Goal: Task Accomplishment & Management: Use online tool/utility

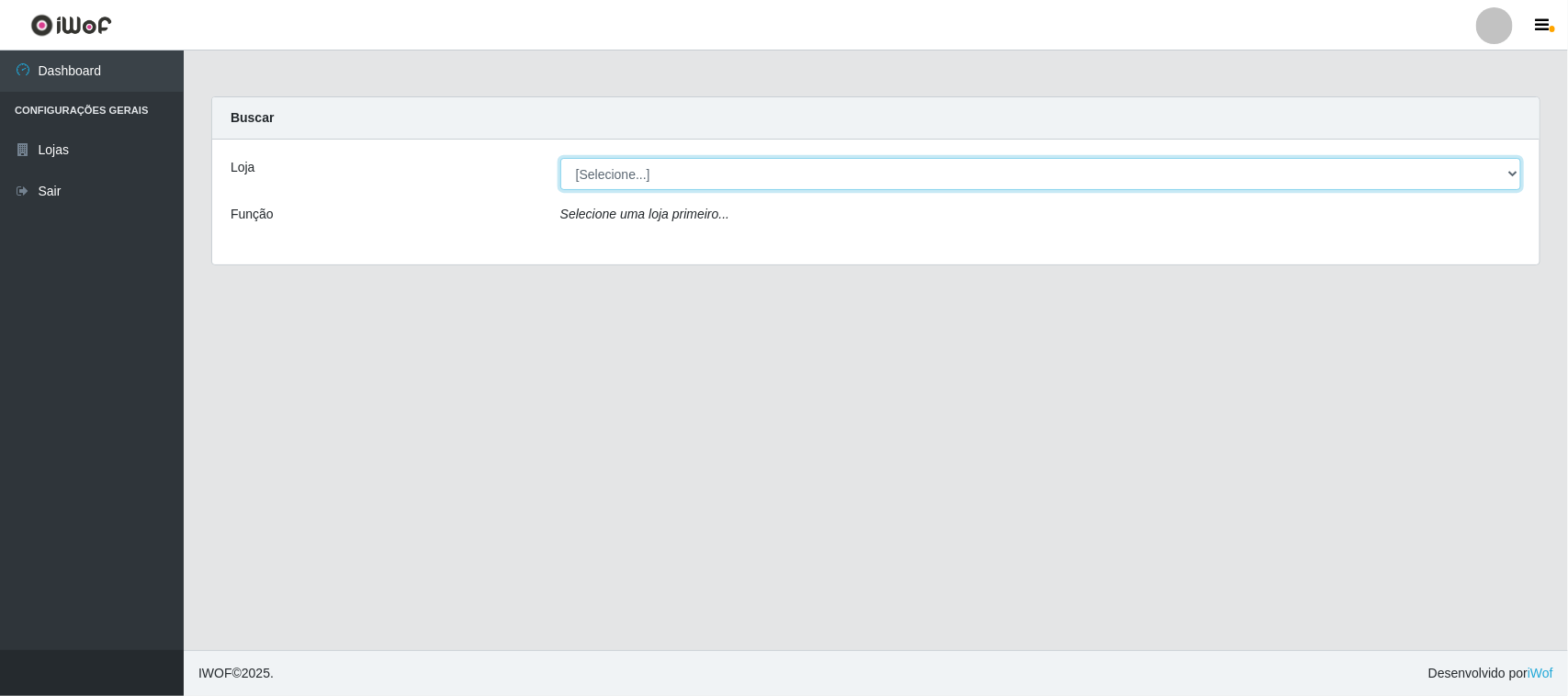
click at [838, 175] on select "[Selecione...] Hiper Queiroz - [GEOGRAPHIC_DATA]" at bounding box center [1041, 173] width 961 height 32
click at [560, 158] on select "[Selecione...] Hiper Queiroz - [GEOGRAPHIC_DATA]" at bounding box center [1041, 173] width 961 height 32
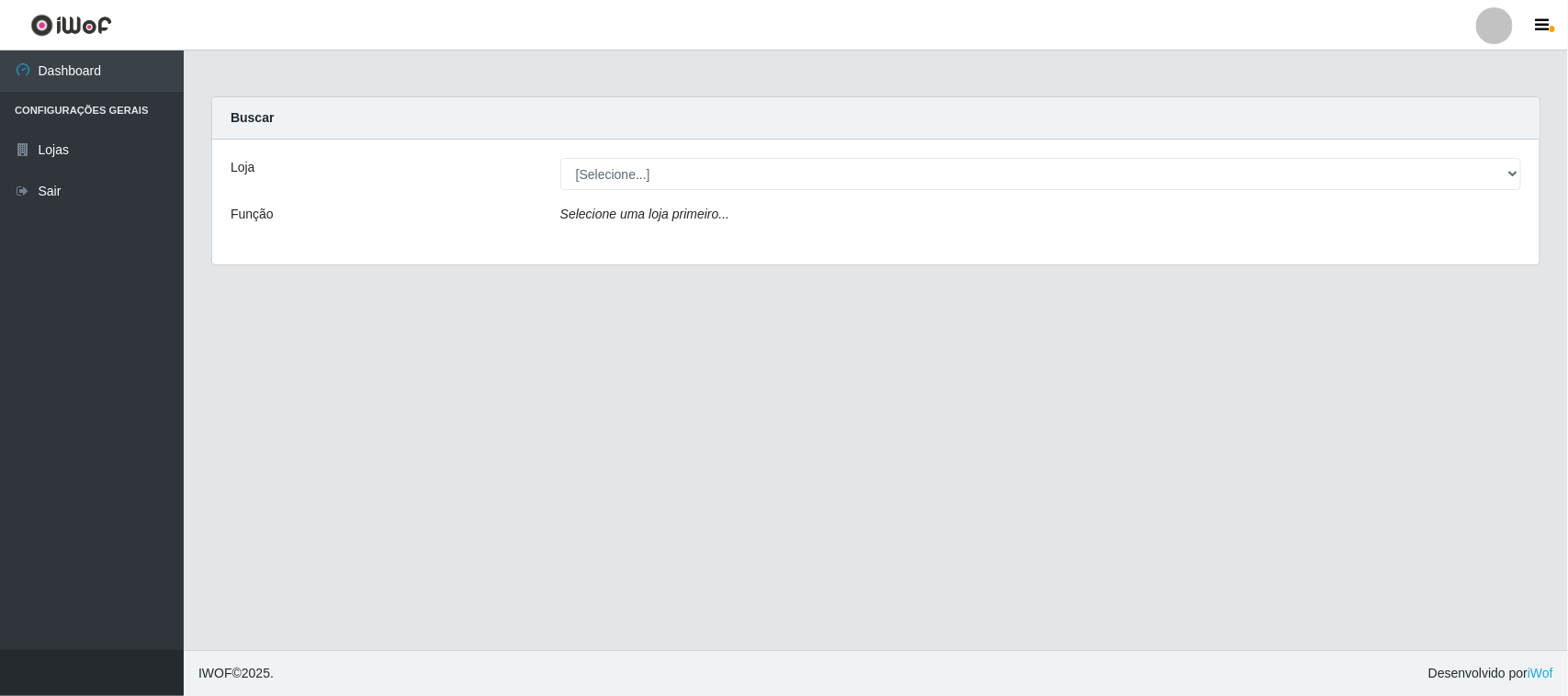
click at [762, 194] on div "Loja [Selecione...] Hiper Queiroz - Alto da Conceição Função Selecione uma loja…" at bounding box center [875, 202] width 1327 height 125
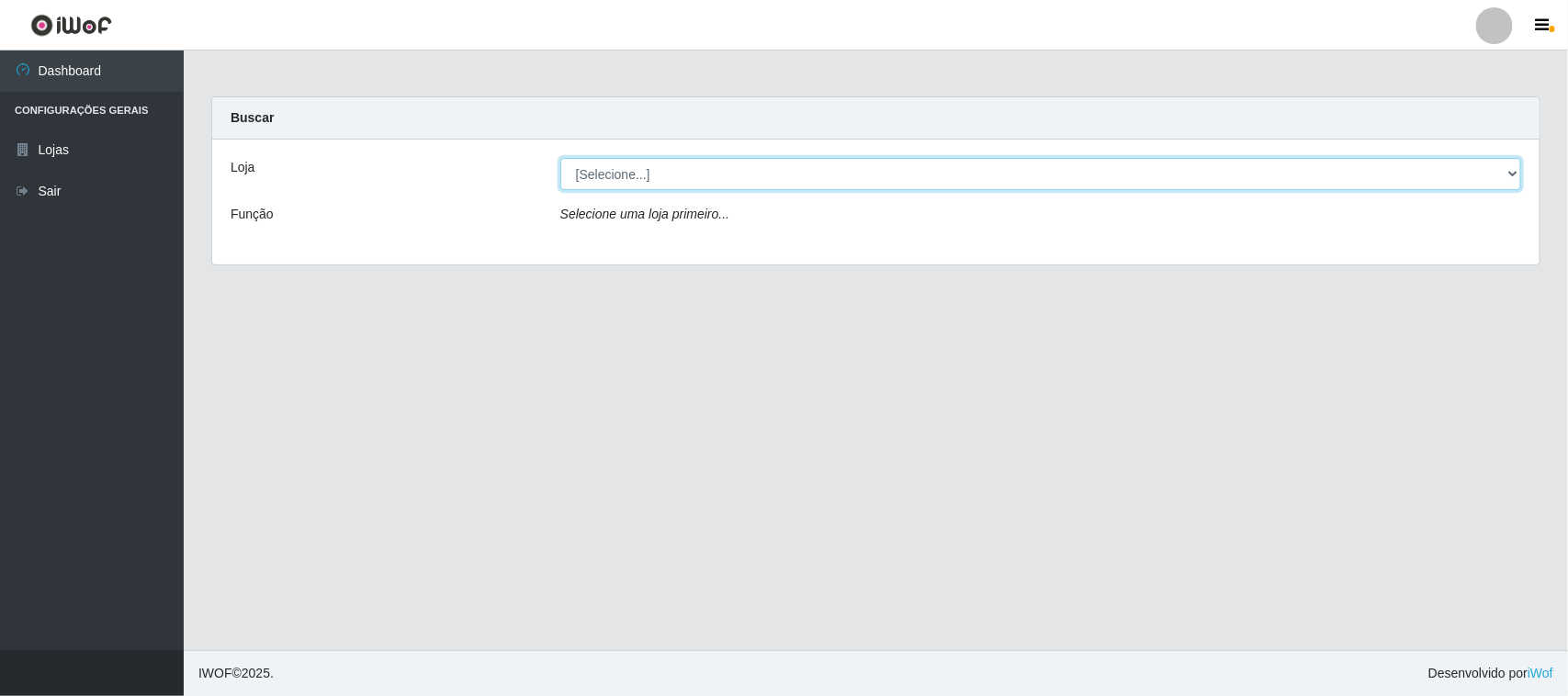
click at [765, 180] on select "[Selecione...] Hiper Queiroz - [GEOGRAPHIC_DATA]" at bounding box center [1041, 173] width 961 height 32
select select "515"
click at [560, 158] on select "[Selecione...] Hiper Queiroz - [GEOGRAPHIC_DATA]" at bounding box center [1041, 173] width 961 height 32
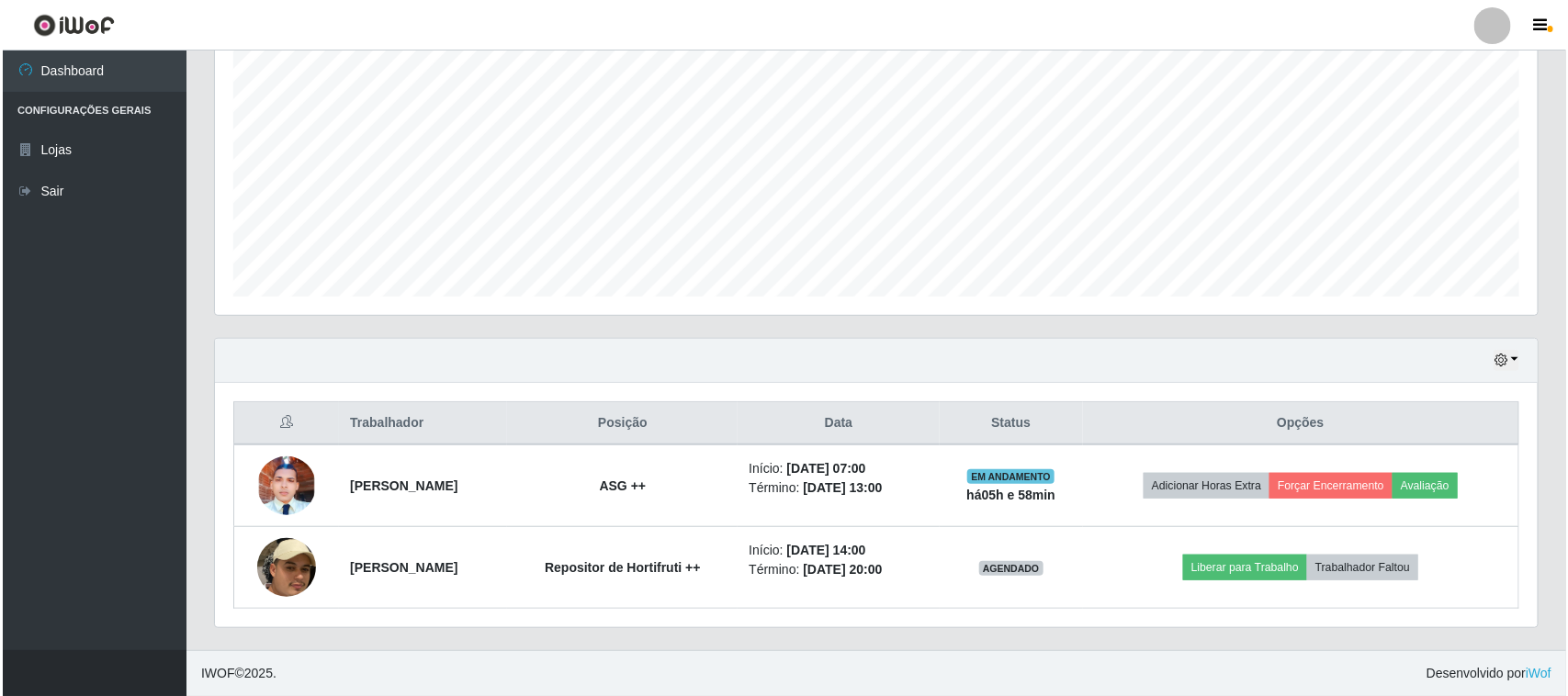
scroll to position [361, 0]
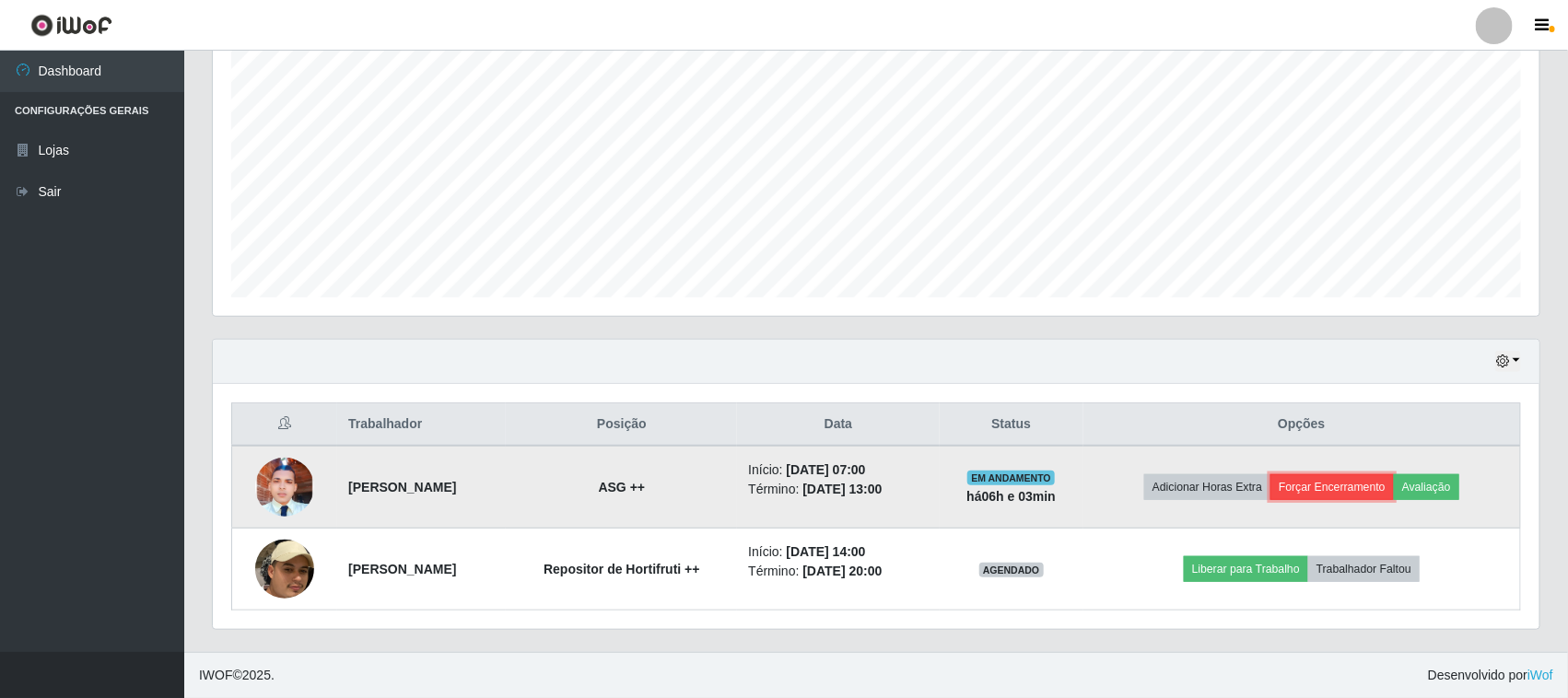
click at [1324, 491] on button "Forçar Encerramento" at bounding box center [1332, 487] width 124 height 26
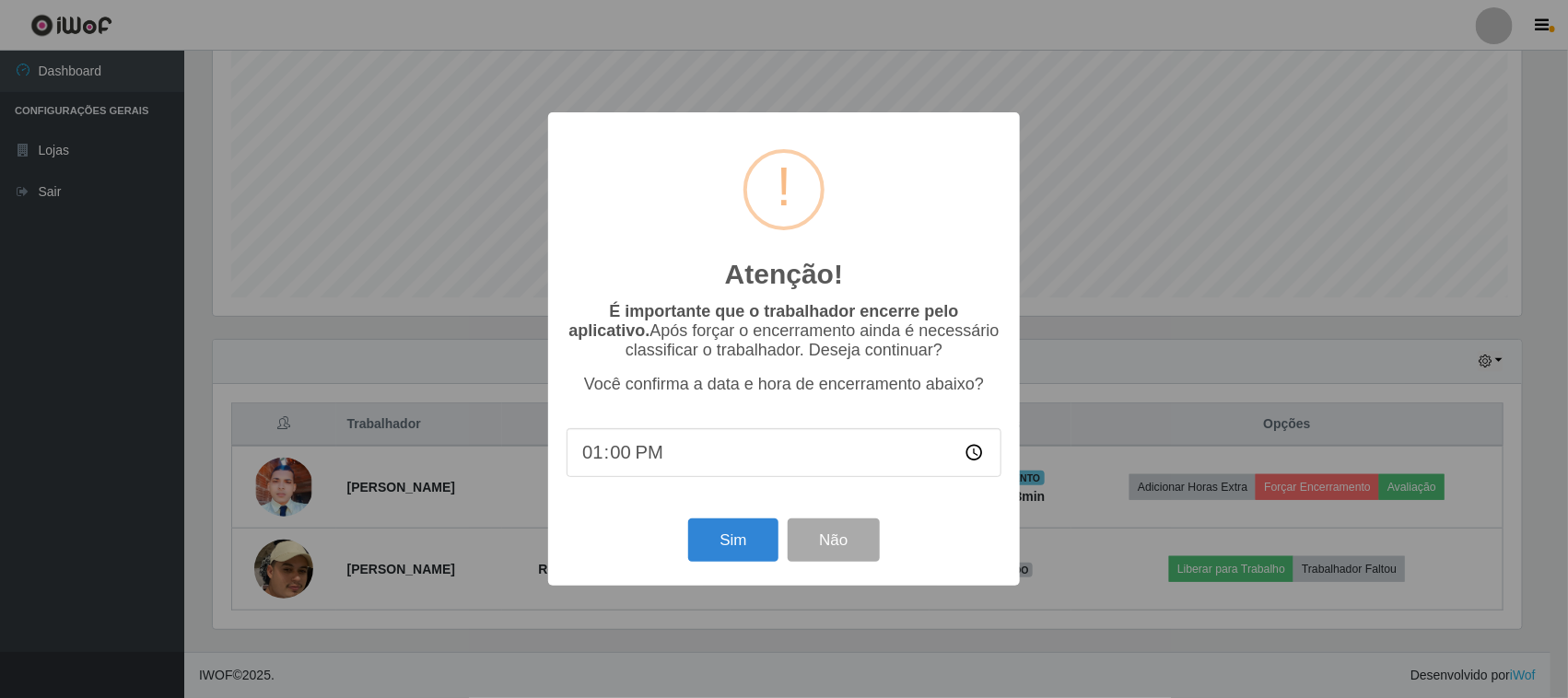
scroll to position [383, 1314]
click at [718, 545] on button "Sim" at bounding box center [736, 540] width 90 height 43
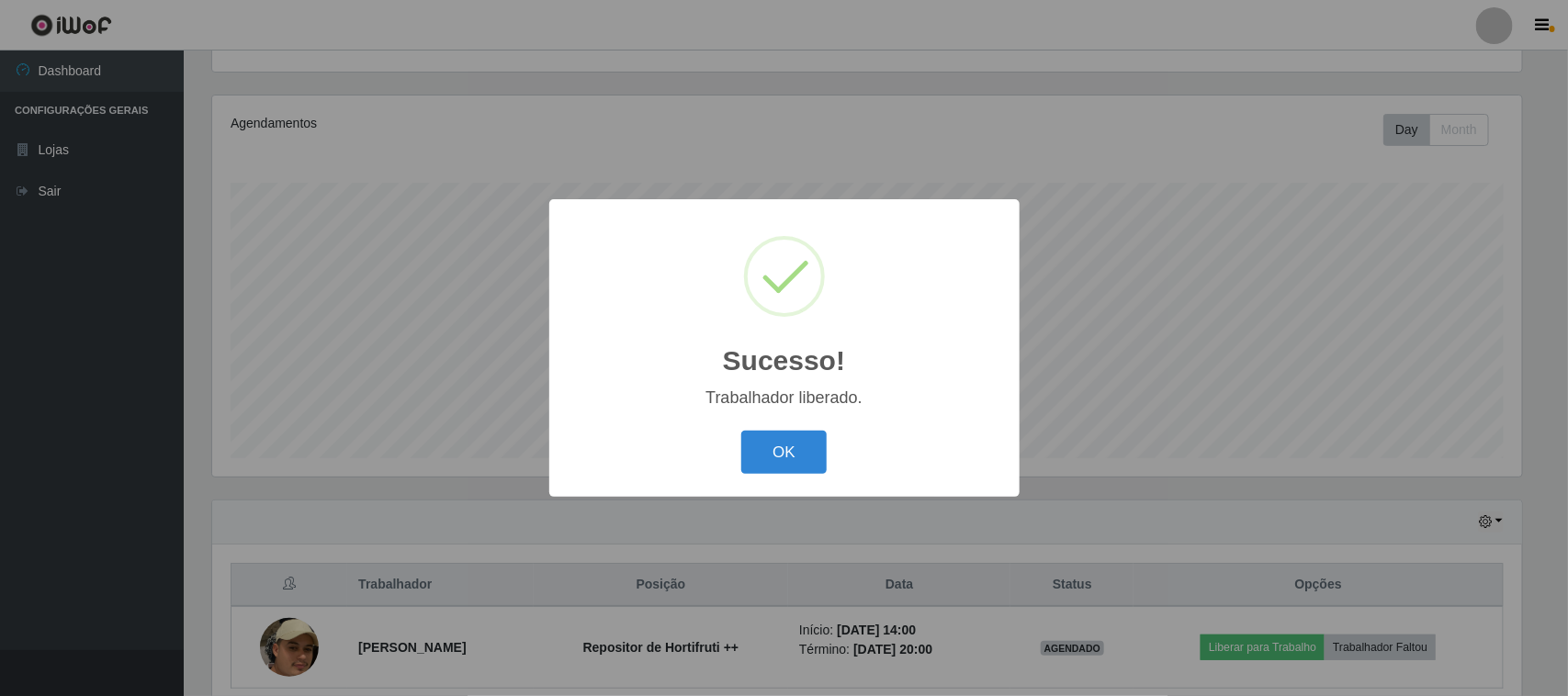
click at [784, 427] on div "OK Cancel" at bounding box center [784, 452] width 433 height 52
click at [778, 429] on div "OK Cancel" at bounding box center [784, 452] width 433 height 52
click at [782, 447] on button "OK" at bounding box center [784, 452] width 86 height 43
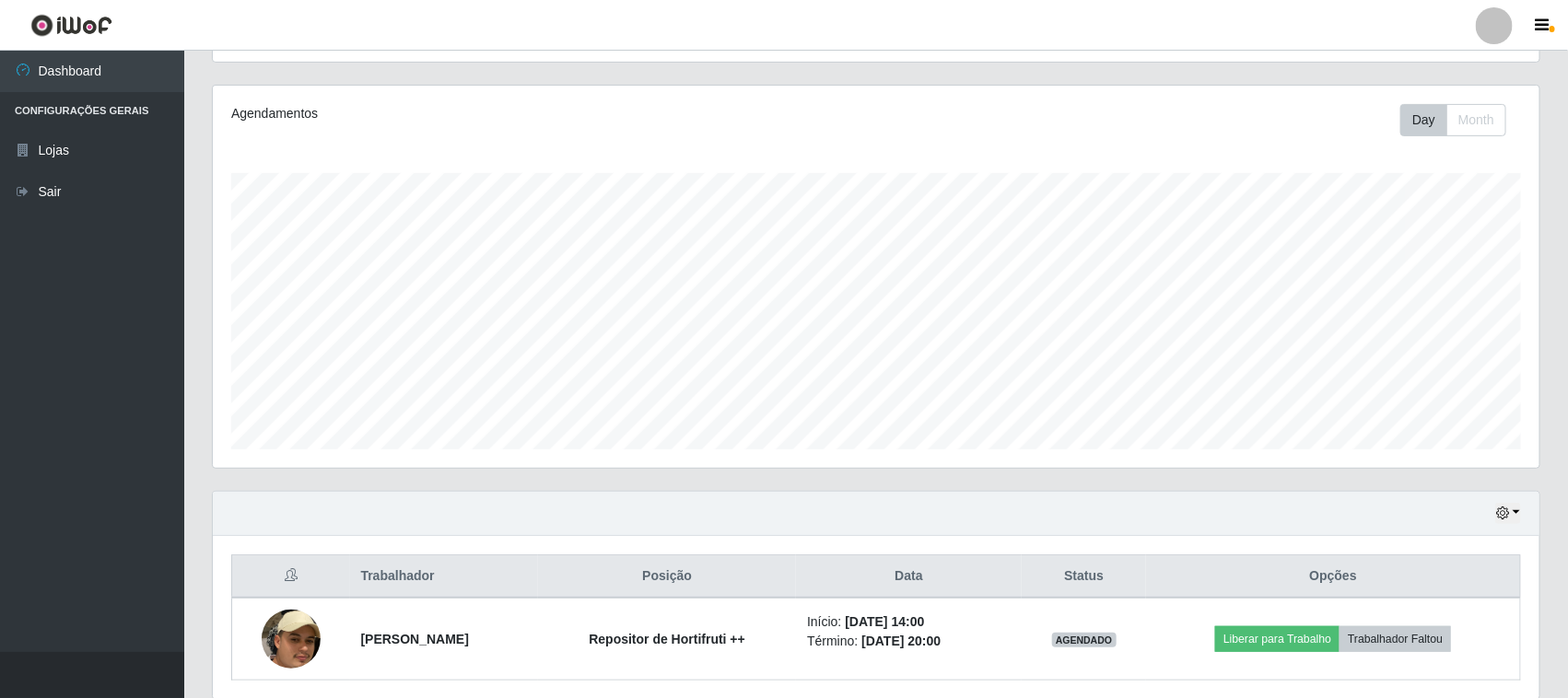
scroll to position [281, 0]
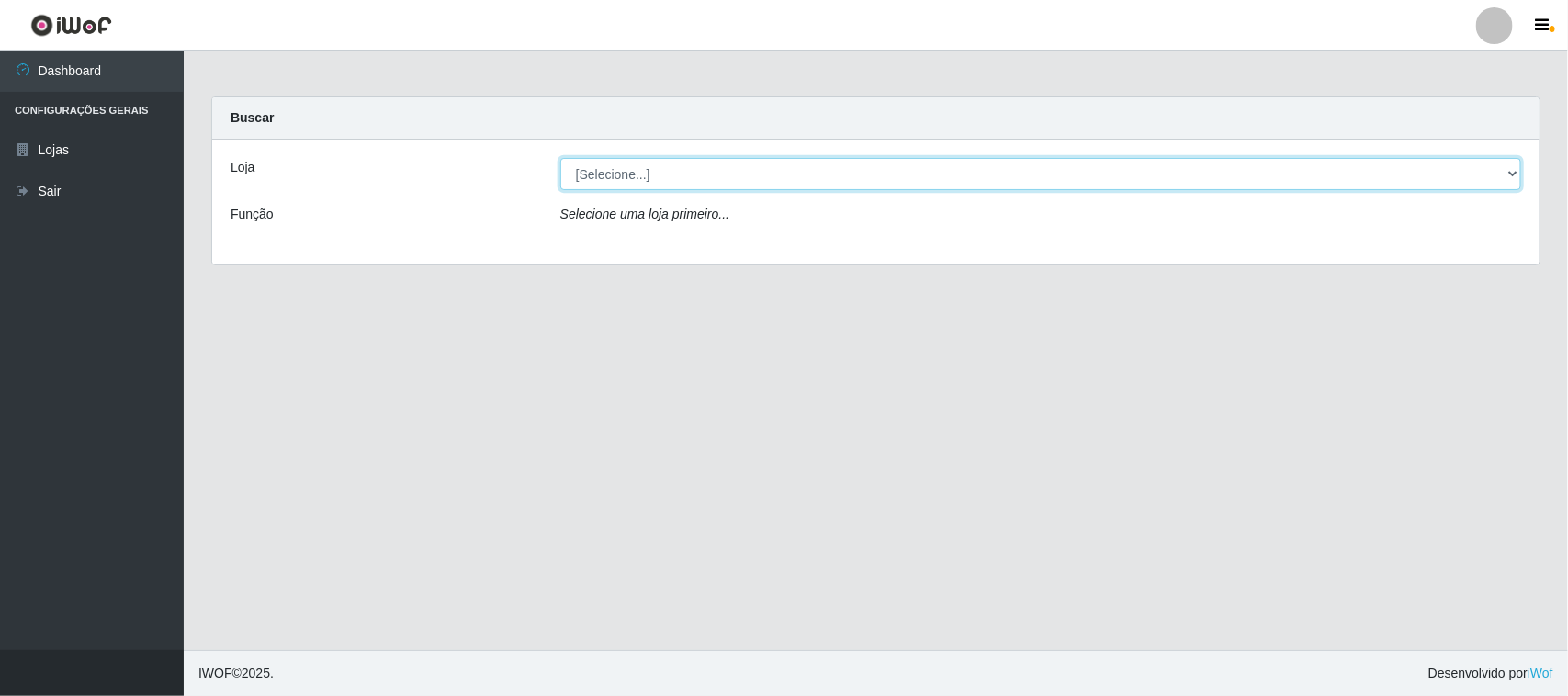
click at [734, 180] on select "[Selecione...] Hiper Queiroz - [GEOGRAPHIC_DATA]" at bounding box center [1041, 173] width 961 height 32
select select "515"
click at [560, 158] on select "[Selecione...] Hiper Queiroz - [GEOGRAPHIC_DATA]" at bounding box center [1041, 173] width 961 height 32
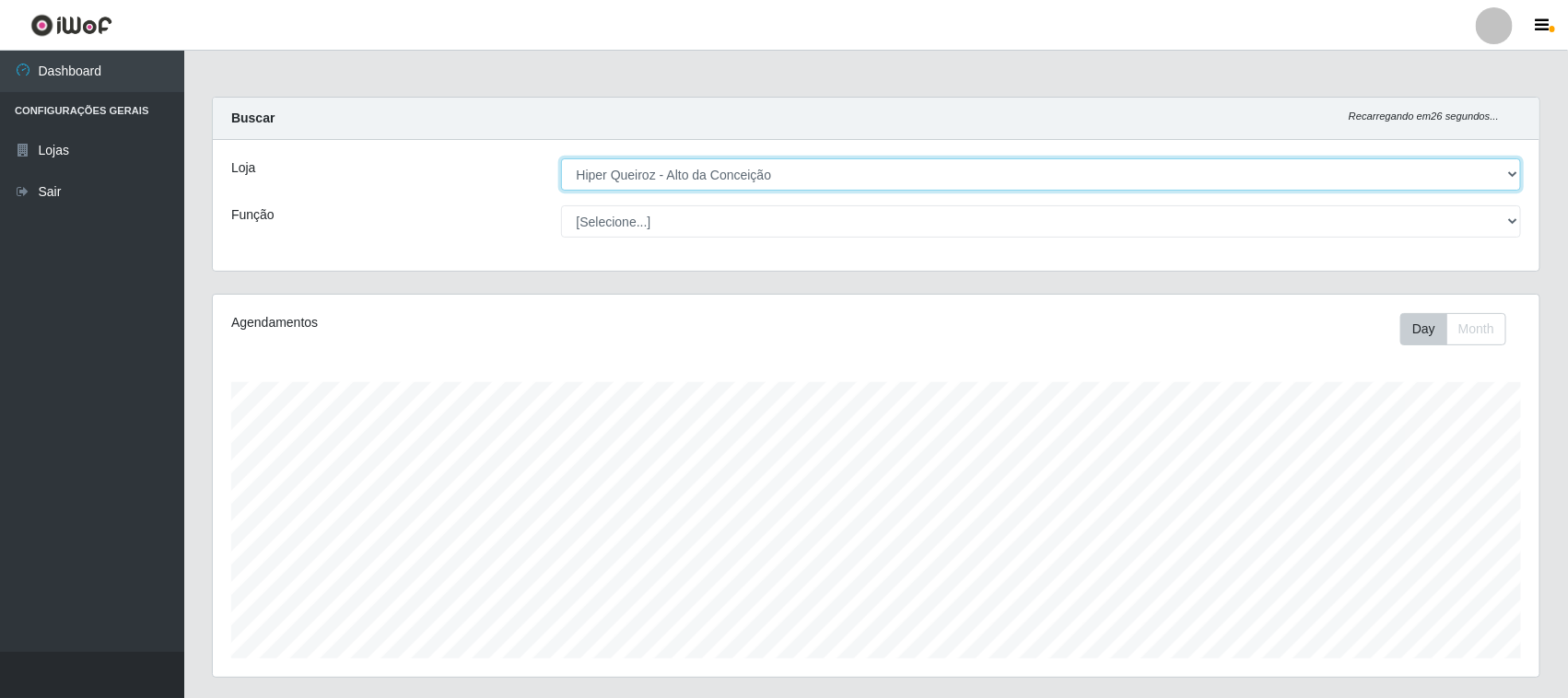
scroll to position [383, 1327]
click at [783, 171] on select "[Selecione...] Hiper Queiroz - [GEOGRAPHIC_DATA]" at bounding box center [1041, 174] width 961 height 32
click at [561, 158] on select "[Selecione...] Hiper Queiroz - [GEOGRAPHIC_DATA]" at bounding box center [1041, 174] width 961 height 32
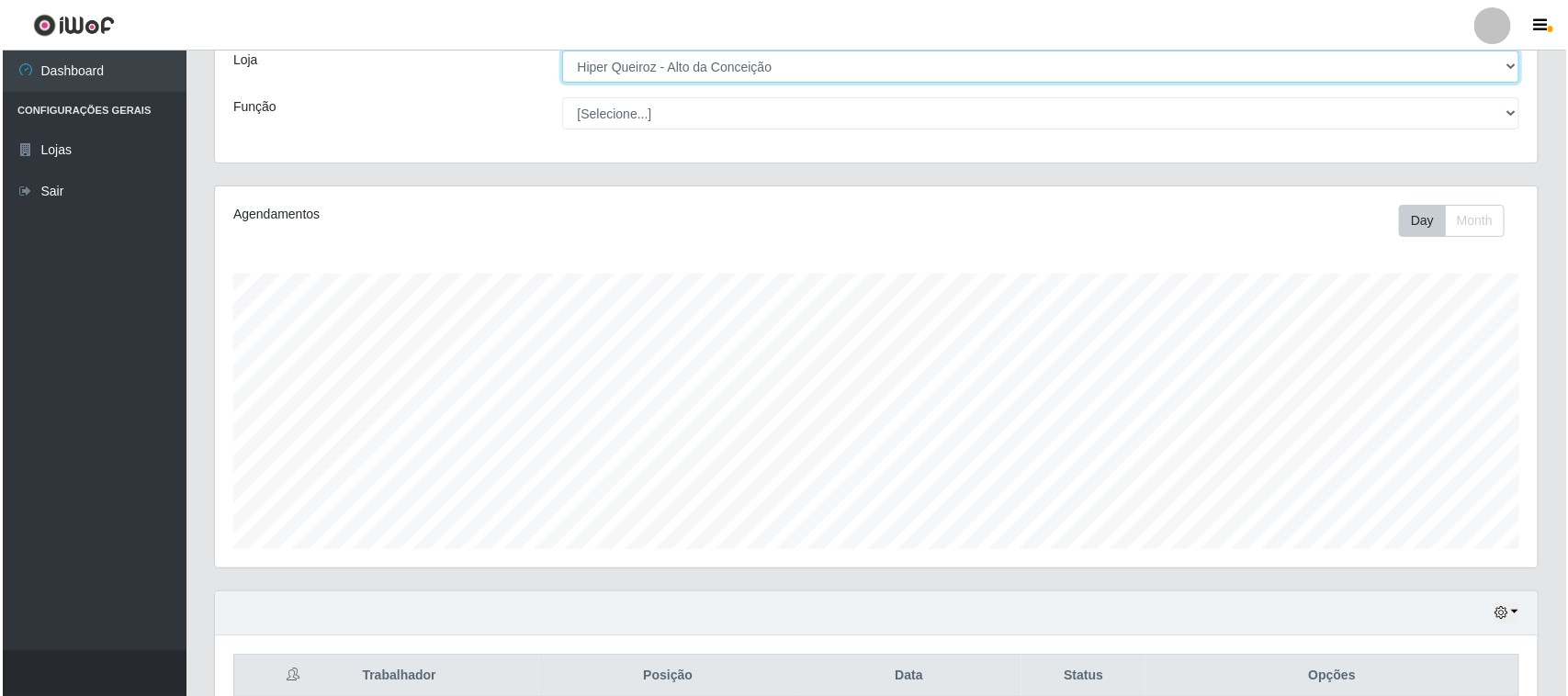
scroll to position [280, 0]
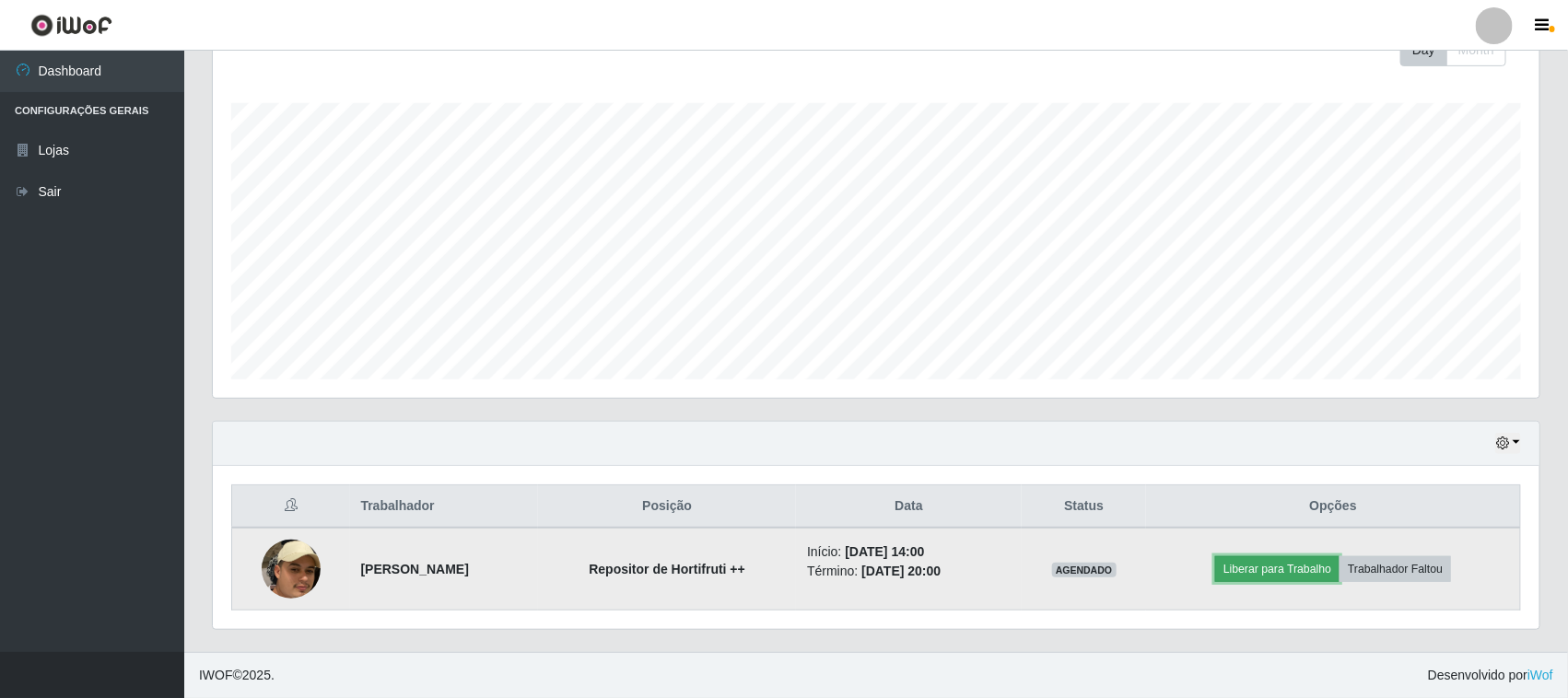
click at [1283, 576] on button "Liberar para Trabalho" at bounding box center [1277, 569] width 125 height 26
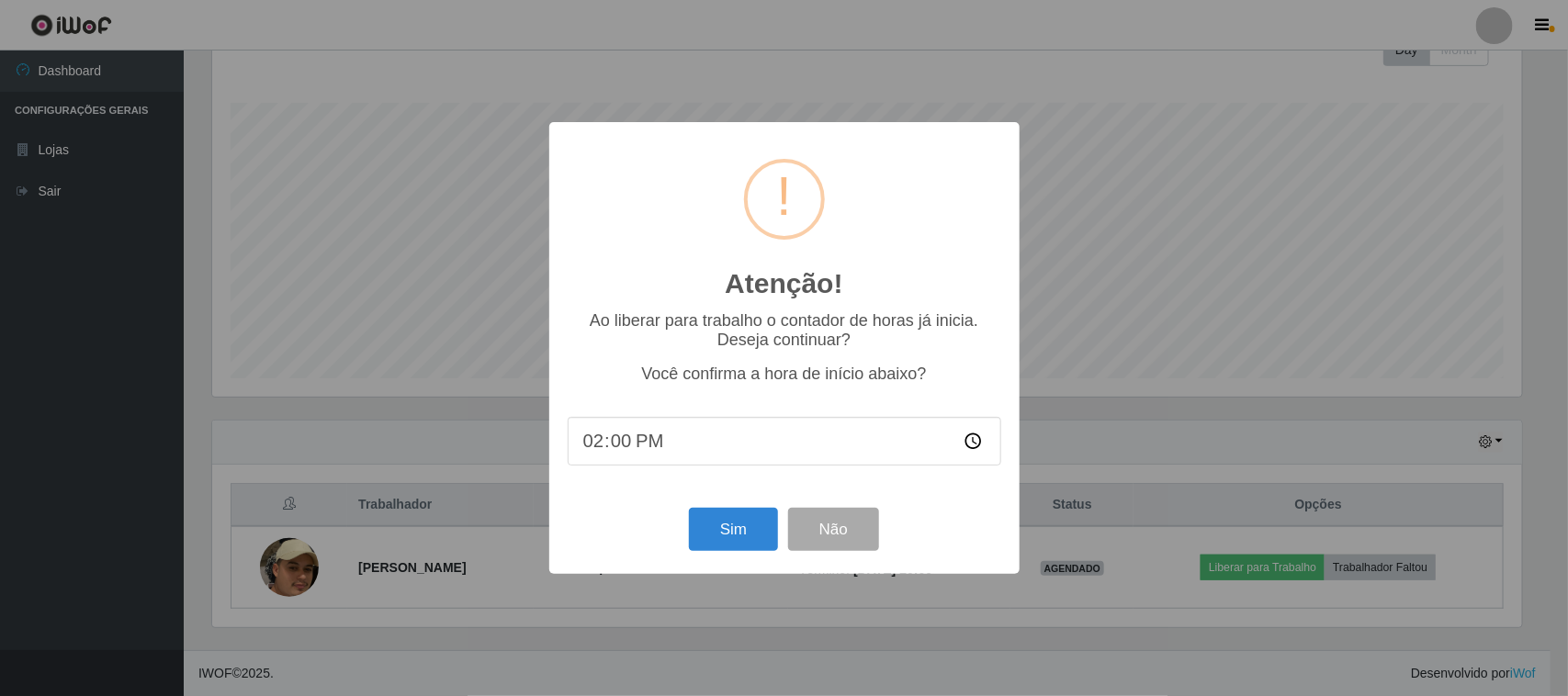
click at [433, 411] on div "Atenção! × Ao liberar para trabalho o contador de horas já inicia. Deseja conti…" at bounding box center [784, 348] width 1568 height 696
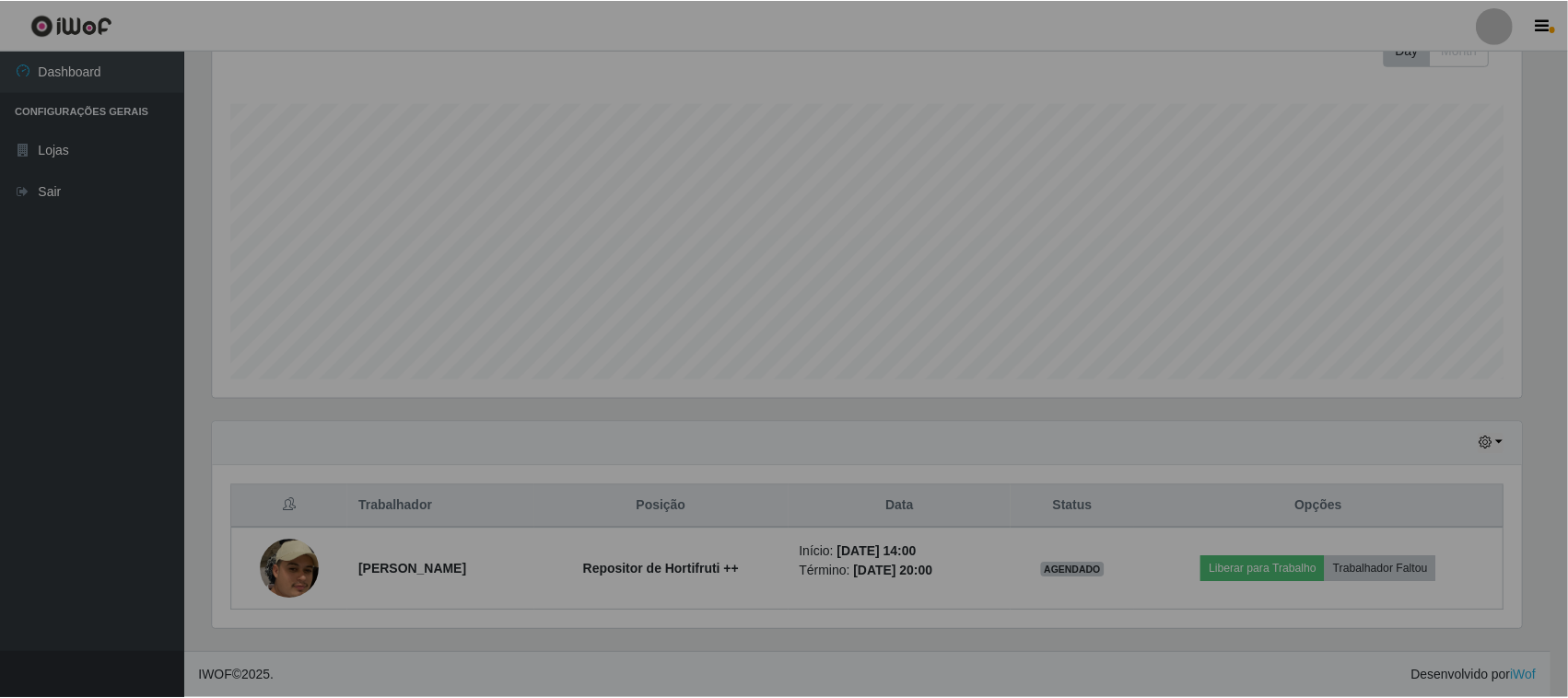
scroll to position [383, 1327]
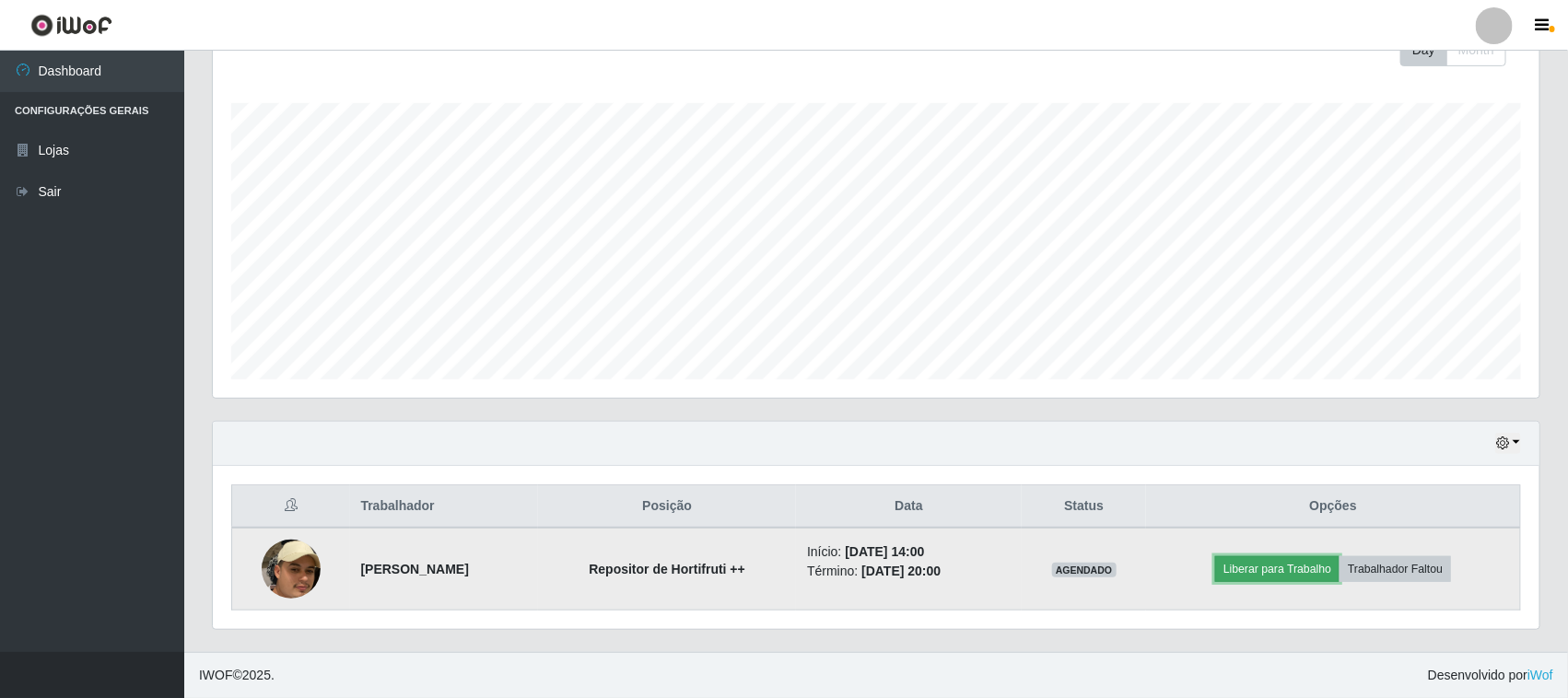
click at [1273, 565] on button "Liberar para Trabalho" at bounding box center [1277, 569] width 125 height 26
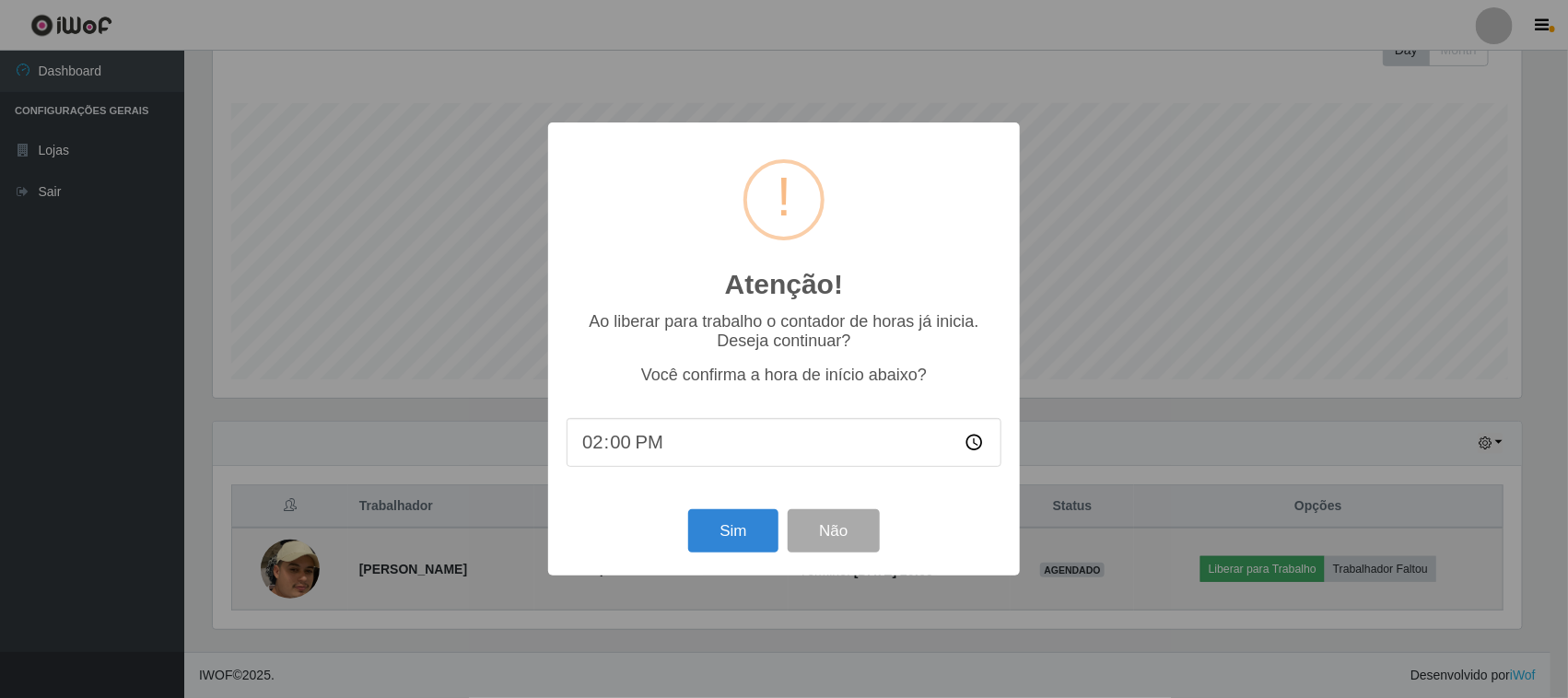
scroll to position [383, 1314]
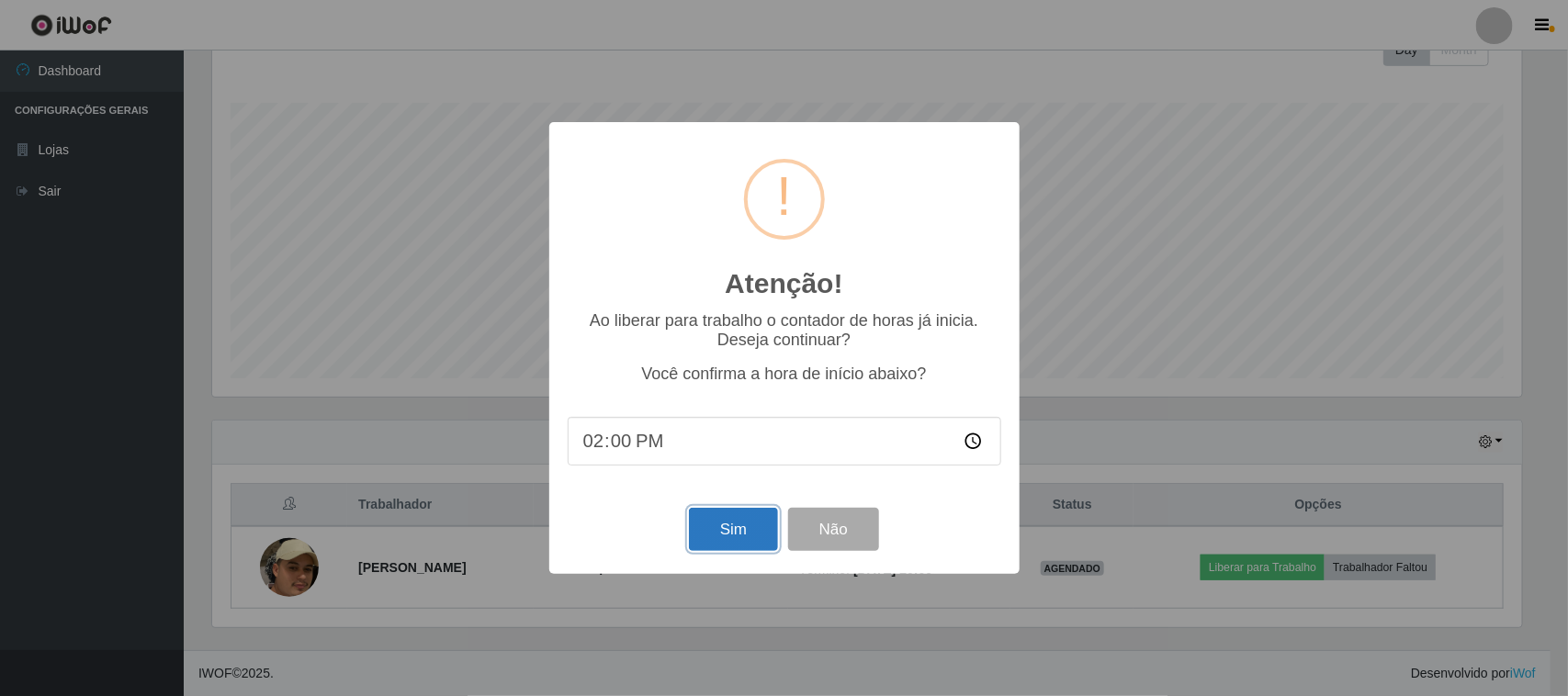
click at [714, 552] on button "Sim" at bounding box center [733, 529] width 90 height 43
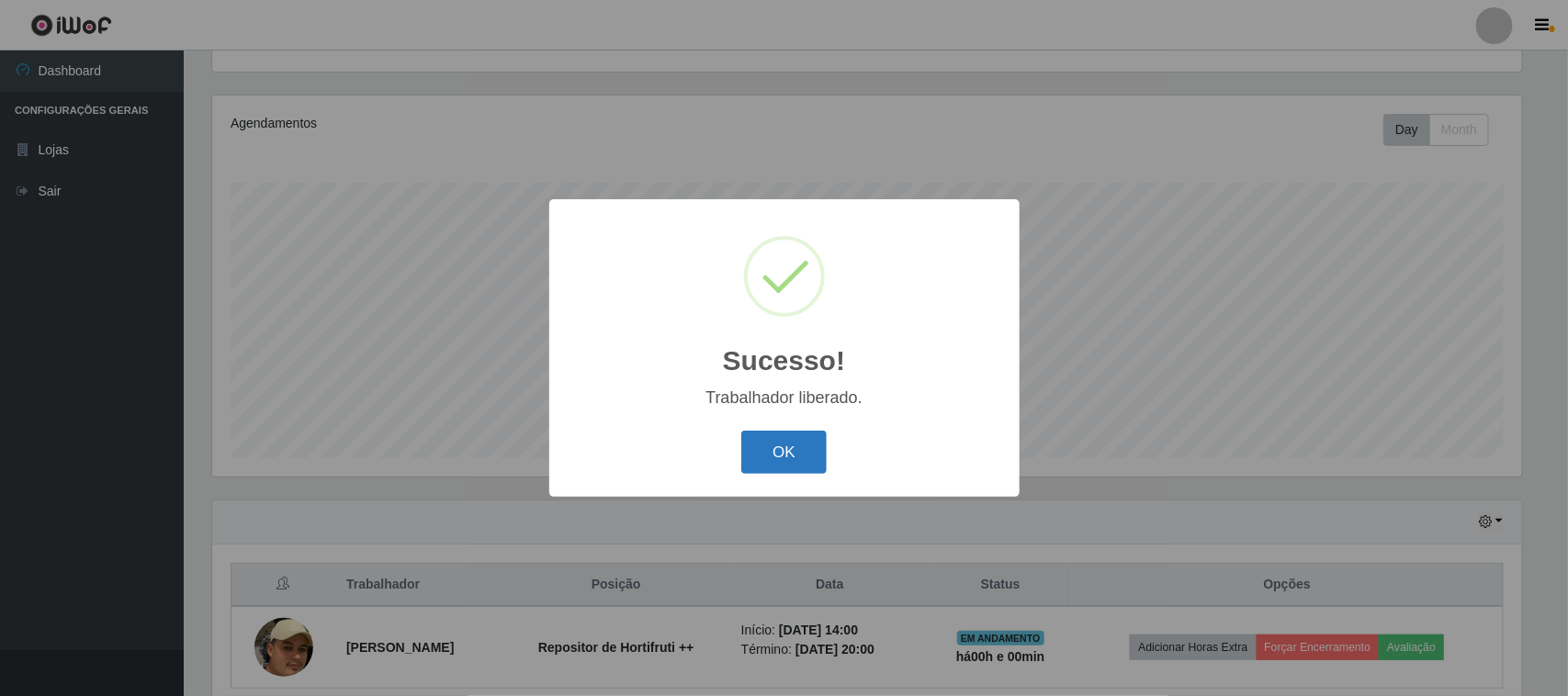
click at [810, 455] on button "OK" at bounding box center [784, 452] width 86 height 43
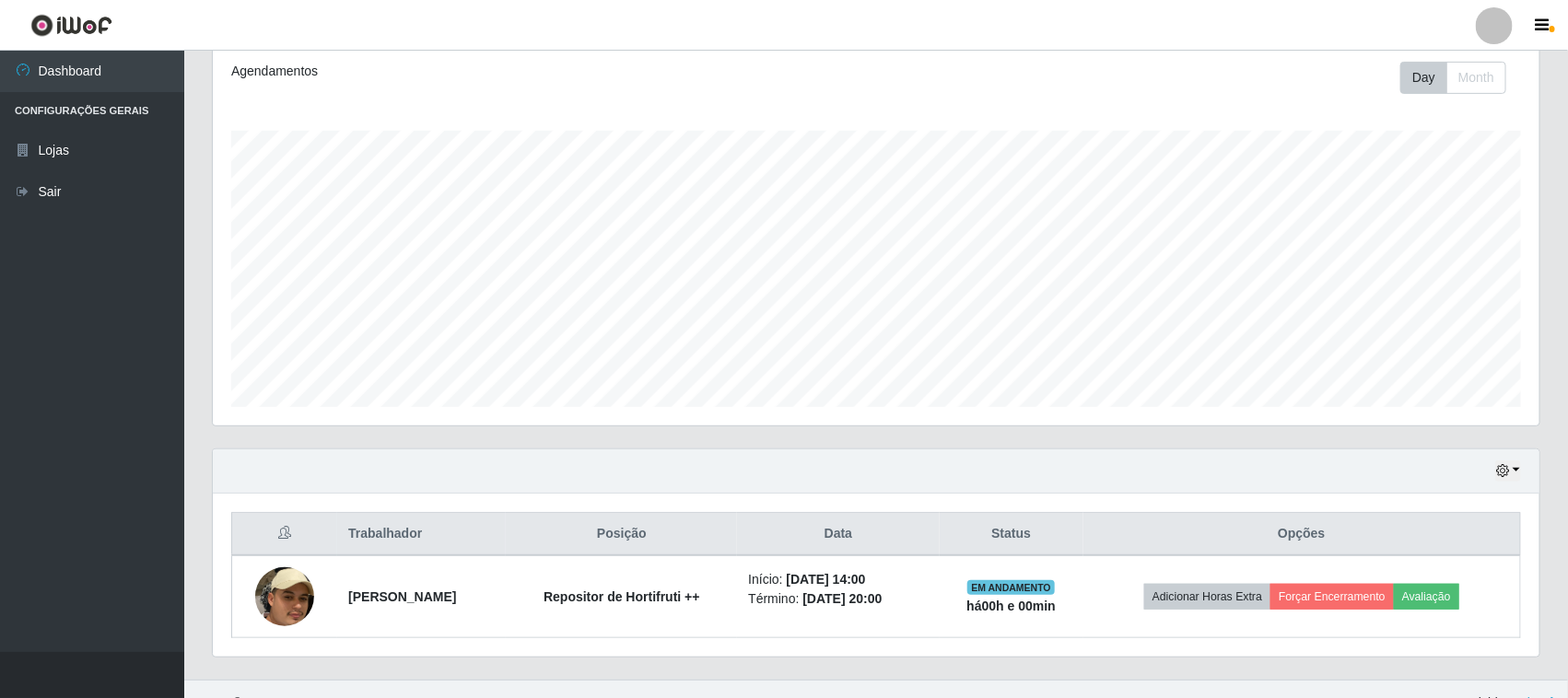
scroll to position [281, 0]
